Goal: Information Seeking & Learning: Learn about a topic

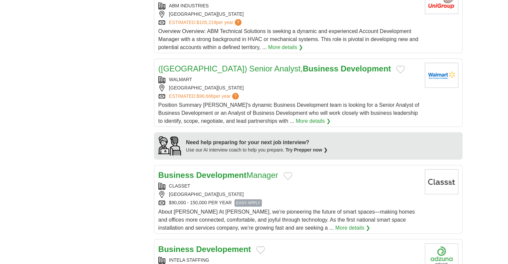
scroll to position [460, 0]
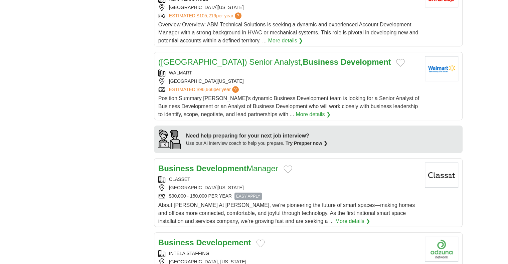
click at [205, 61] on link "([GEOGRAPHIC_DATA]) Senior Analyst, Business Development" at bounding box center [274, 61] width 233 height 9
click at [237, 57] on link "([GEOGRAPHIC_DATA]) Senior Analyst, Business Development" at bounding box center [274, 61] width 233 height 9
click at [183, 164] on strong "Business" at bounding box center [176, 168] width 36 height 9
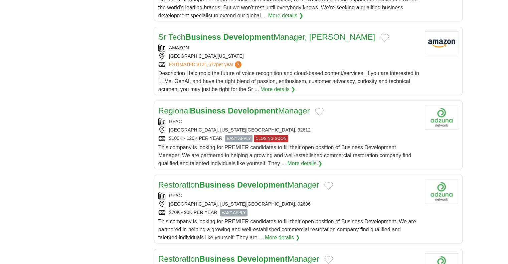
scroll to position [741, 0]
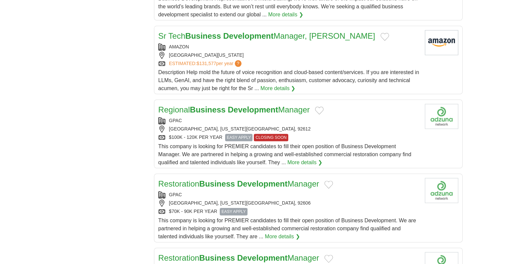
click at [207, 31] on strong "Business" at bounding box center [203, 35] width 36 height 9
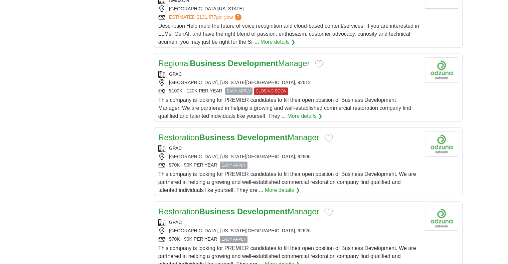
scroll to position [794, 0]
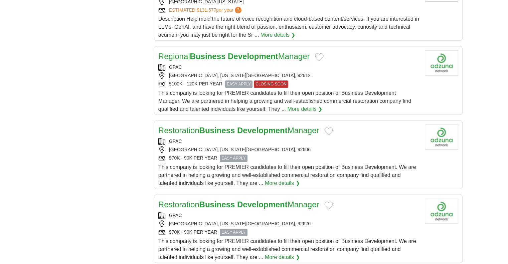
click at [198, 52] on strong "Business" at bounding box center [208, 56] width 36 height 9
